Goal: Complete application form

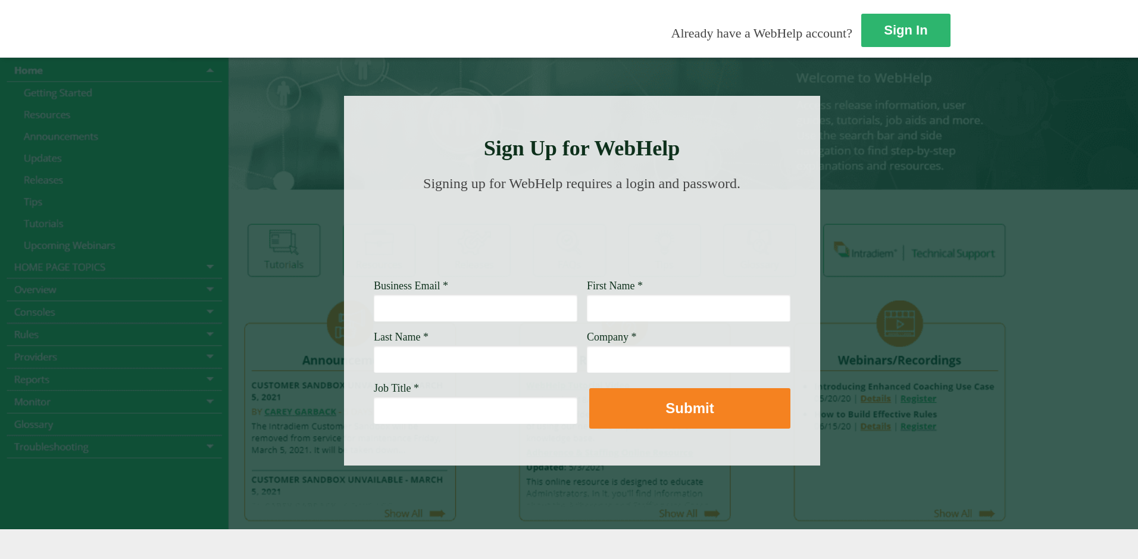
click at [374, 312] on input "Business Email *" at bounding box center [476, 307] width 204 height 27
type input "[EMAIL_ADDRESS][PERSON_NAME][DOMAIN_NAME]"
type input "Meiji"
click at [374, 361] on input "Last Name *" at bounding box center [476, 358] width 204 height 27
type input "[PERSON_NAME]"
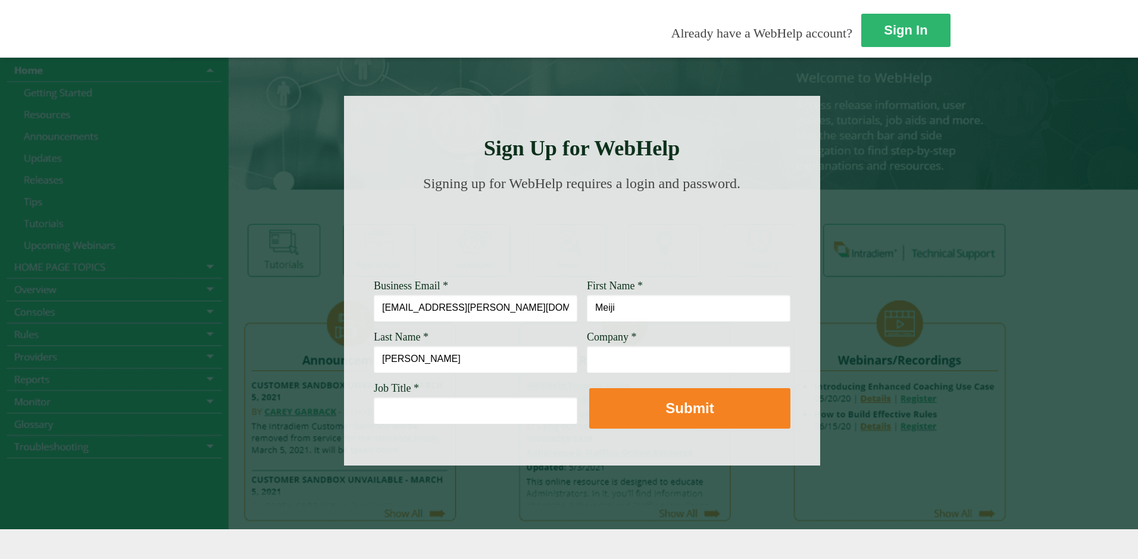
click at [587, 353] on input "Company *" at bounding box center [689, 358] width 204 height 27
type input "[PERSON_NAME] Fargo"
click at [374, 406] on input "Job Title *" at bounding box center [476, 409] width 204 height 27
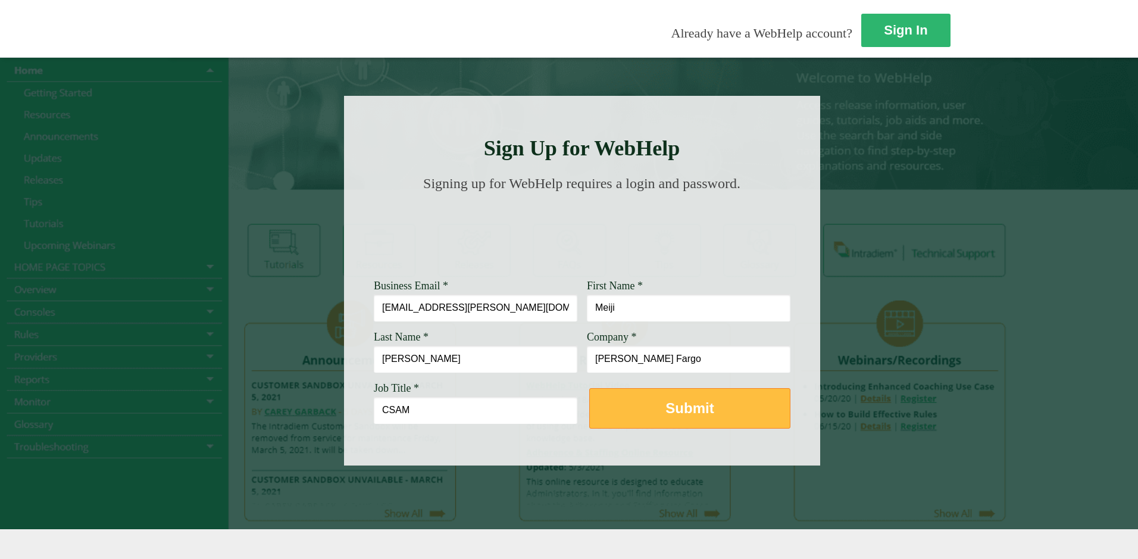
type input "CSAM"
click at [665, 412] on strong "Submit" at bounding box center [689, 408] width 48 height 16
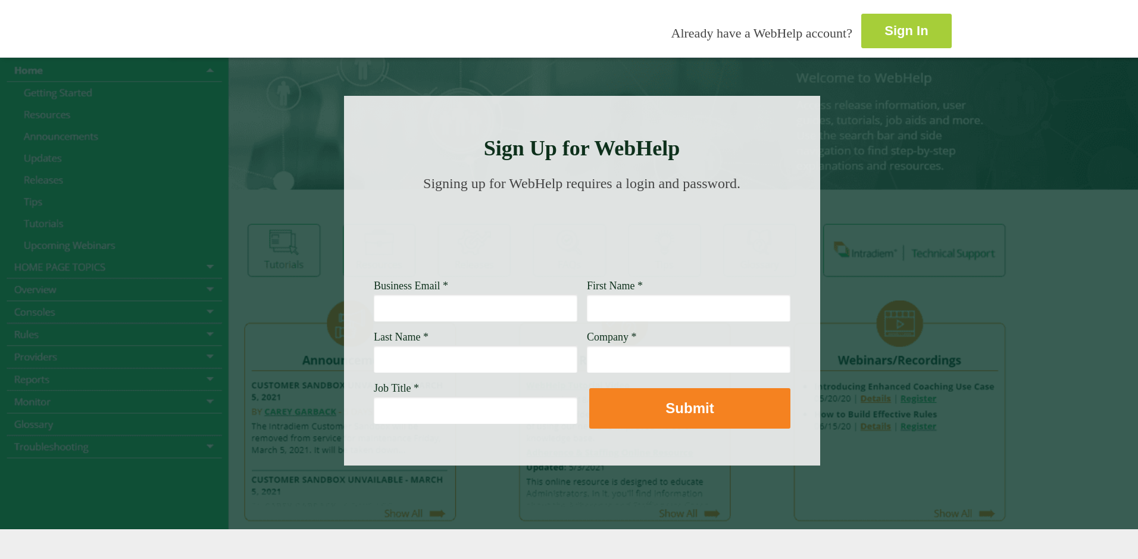
click at [884, 26] on strong "Sign In" at bounding box center [905, 30] width 43 height 15
